Goal: Task Accomplishment & Management: Use online tool/utility

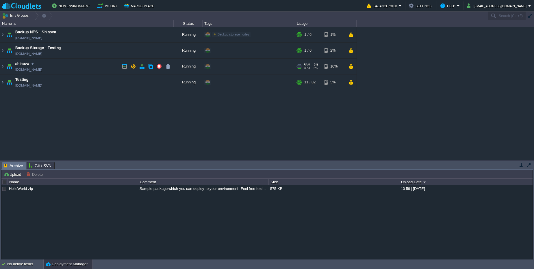
click at [6, 70] on img at bounding box center [9, 67] width 8 height 16
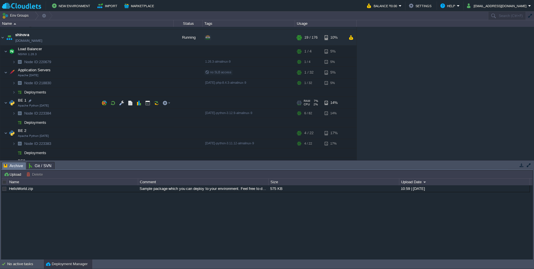
scroll to position [24, 0]
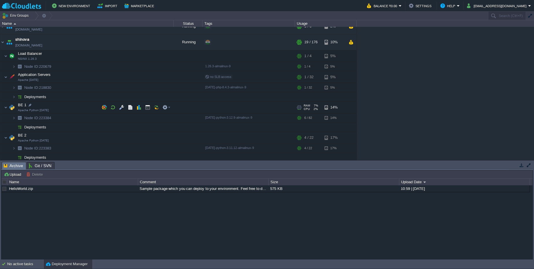
click at [8, 110] on img at bounding box center [12, 108] width 8 height 12
click at [7, 110] on img at bounding box center [5, 108] width 3 height 12
click at [104, 121] on td at bounding box center [104, 118] width 9 height 9
paste input "BE1 GlobalLogin"
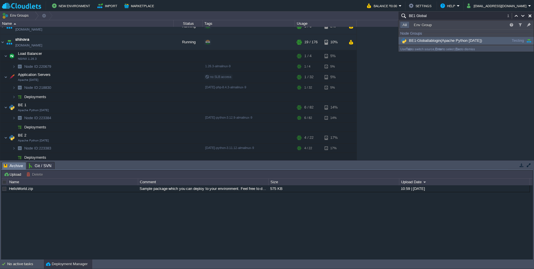
type input "BE1 Global"
click at [442, 42] on span "BE1-Globallablogin (Apache Python [DATE])" at bounding box center [441, 40] width 82 height 4
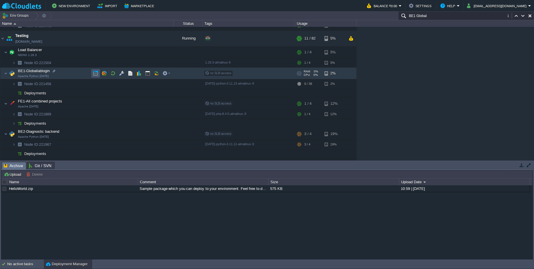
click at [95, 73] on button "button" at bounding box center [95, 73] width 5 height 5
click at [57, 85] on div at bounding box center [56, 83] width 5 height 5
click at [15, 83] on img at bounding box center [13, 83] width 3 height 9
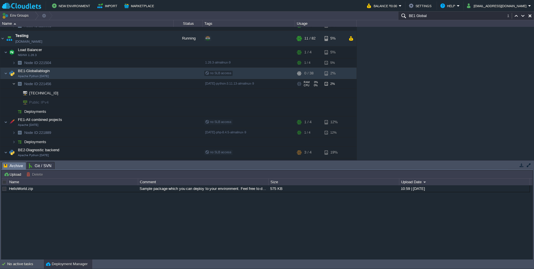
click at [15, 83] on img at bounding box center [13, 83] width 3 height 9
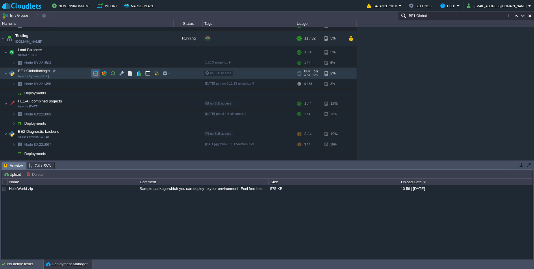
click at [93, 75] on button "button" at bounding box center [95, 73] width 5 height 5
click at [29, 264] on div "No active tasks" at bounding box center [25, 264] width 36 height 9
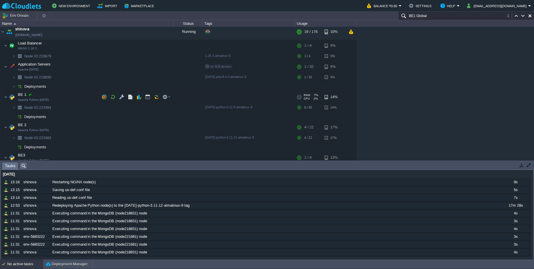
scroll to position [0, 0]
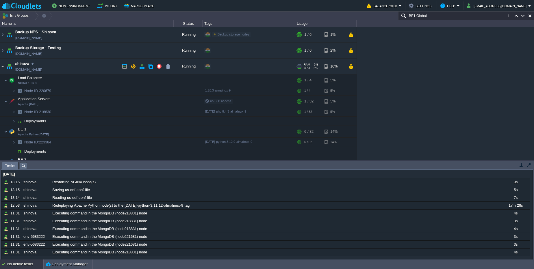
click at [1, 66] on img at bounding box center [2, 67] width 5 height 16
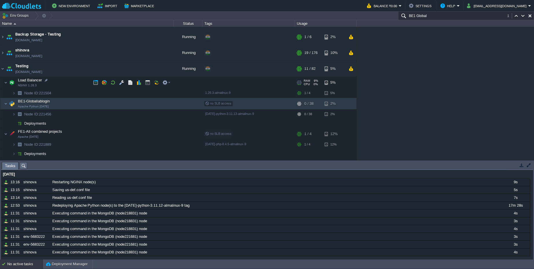
scroll to position [35, 0]
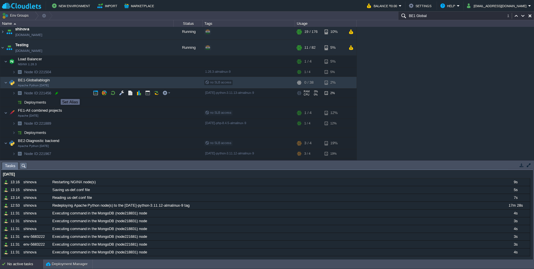
click at [56, 94] on div at bounding box center [56, 93] width 5 height 5
click at [98, 84] on button "button" at bounding box center [95, 82] width 5 height 5
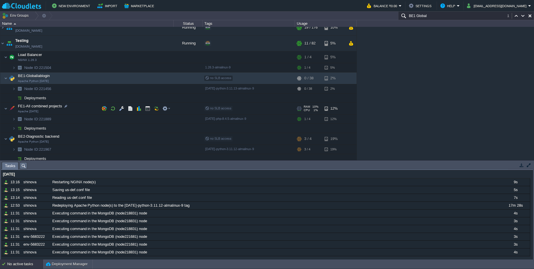
scroll to position [29, 0]
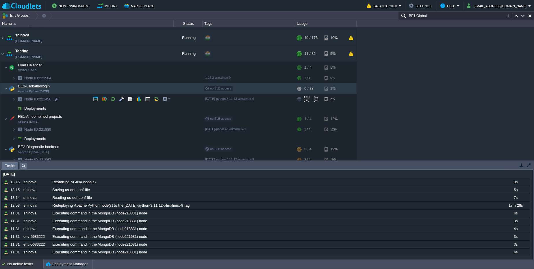
click at [45, 101] on span "Node ID: 221456" at bounding box center [38, 99] width 28 height 5
click at [55, 97] on div at bounding box center [56, 99] width 5 height 5
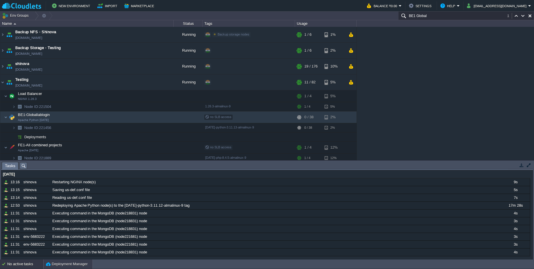
click at [68, 265] on button "Deployment Manager" at bounding box center [67, 265] width 42 height 6
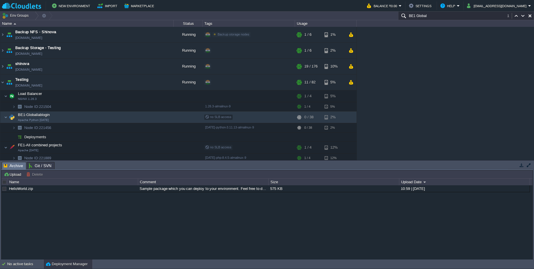
click at [26, 269] on div "No active tasks Deployment Manager" at bounding box center [267, 265] width 534 height 10
click at [25, 262] on div "No active tasks" at bounding box center [25, 264] width 36 height 9
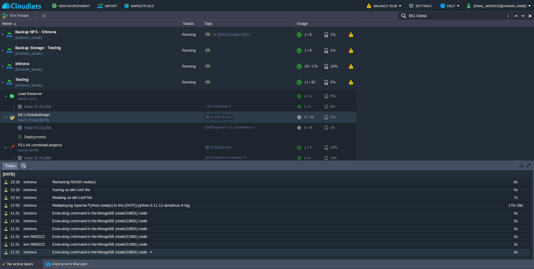
click at [151, 251] on span at bounding box center [151, 252] width 8 height 5
click at [52, 114] on div at bounding box center [53, 114] width 5 height 5
type input "BE1-Globallablogin"
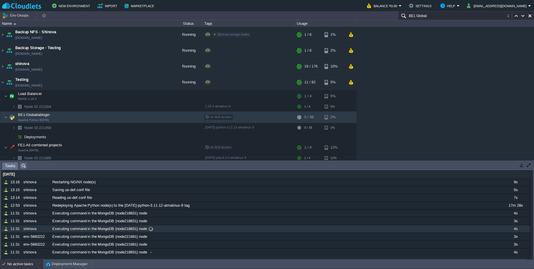
click at [274, 227] on div "Executing command in the MongoDB (node218831) node" at bounding box center [276, 229] width 450 height 8
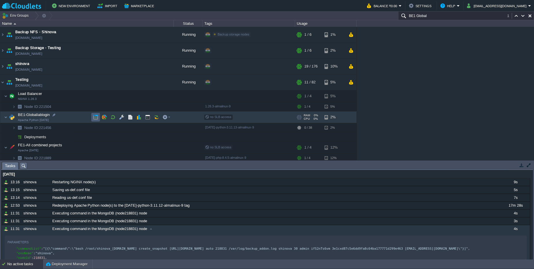
click at [97, 117] on button "button" at bounding box center [95, 117] width 5 height 5
click at [12, 129] on img at bounding box center [13, 127] width 3 height 9
click at [98, 118] on button "button" at bounding box center [95, 117] width 5 height 5
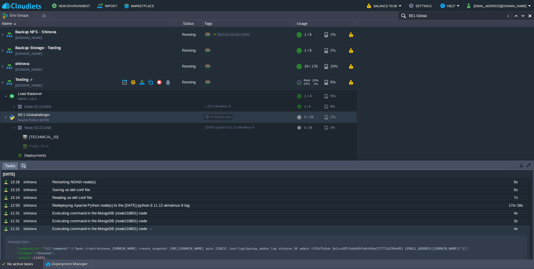
click at [27, 87] on link "[DOMAIN_NAME]" at bounding box center [28, 86] width 27 height 6
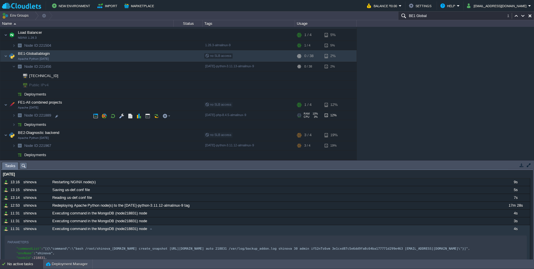
scroll to position [82, 0]
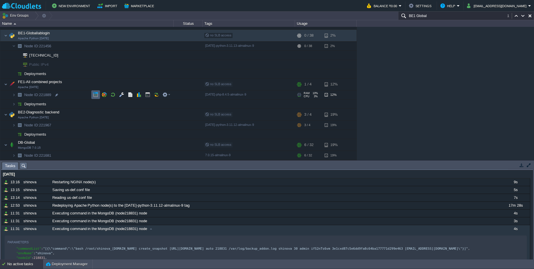
click at [98, 95] on td at bounding box center [95, 94] width 9 height 9
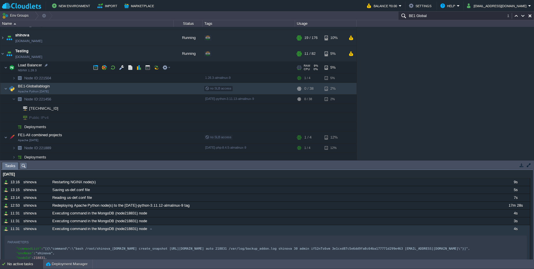
scroll to position [0, 0]
